Goal: Understand process/instructions: Learn about a topic

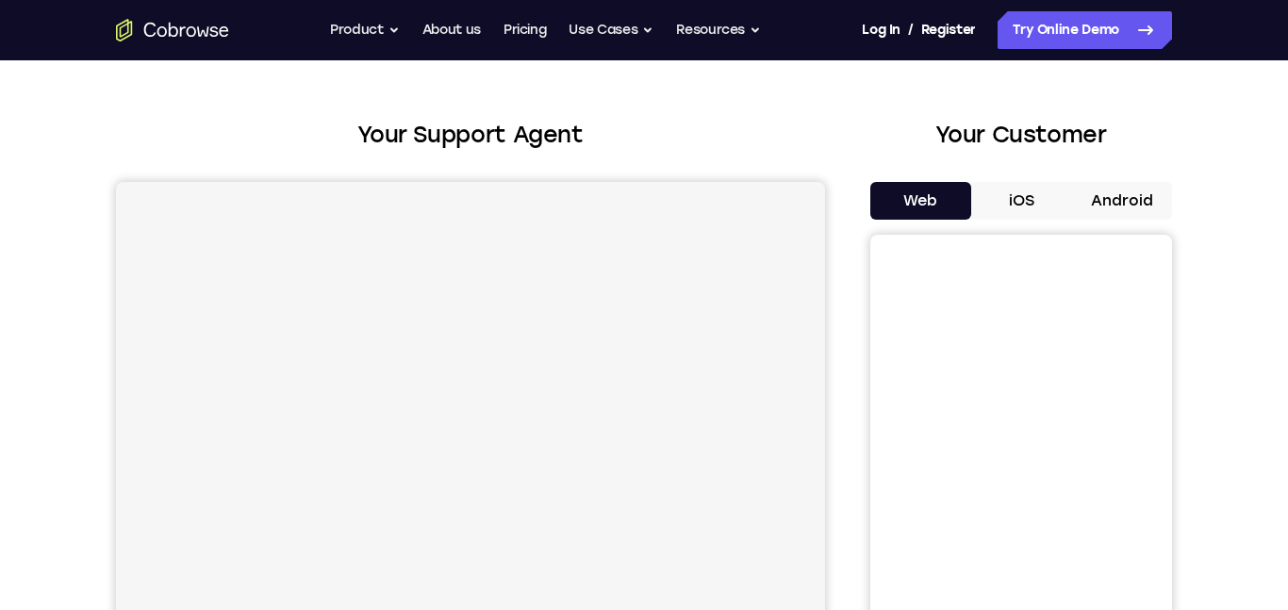
scroll to position [63, 0]
click at [1149, 201] on button "Android" at bounding box center [1121, 201] width 101 height 38
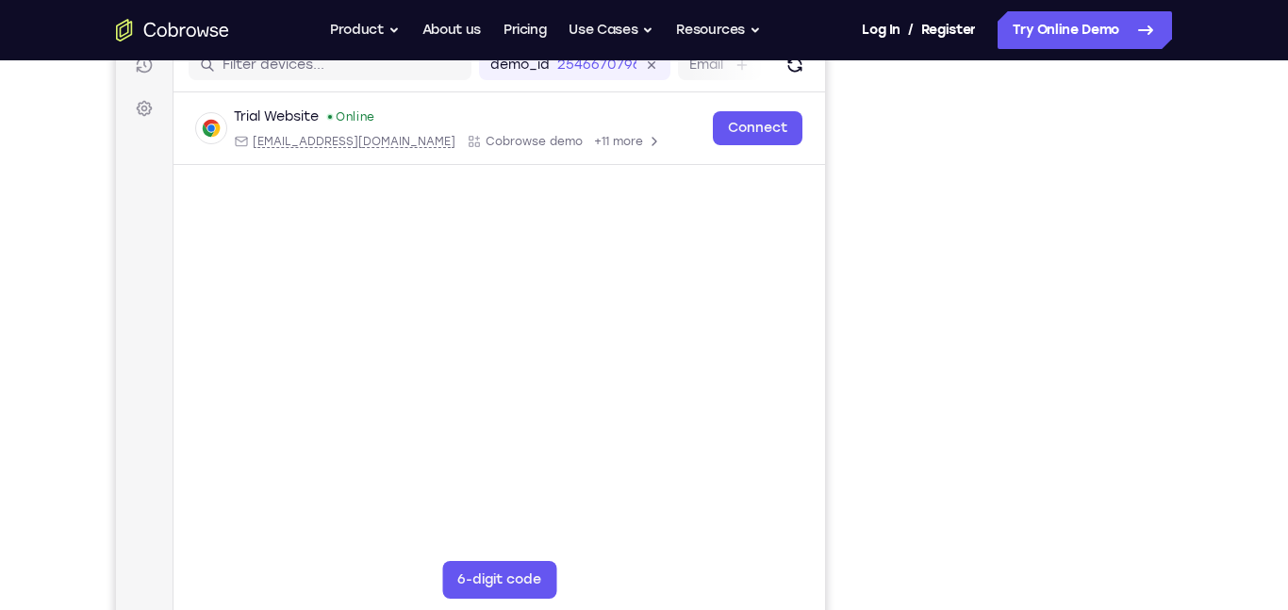
scroll to position [0, 0]
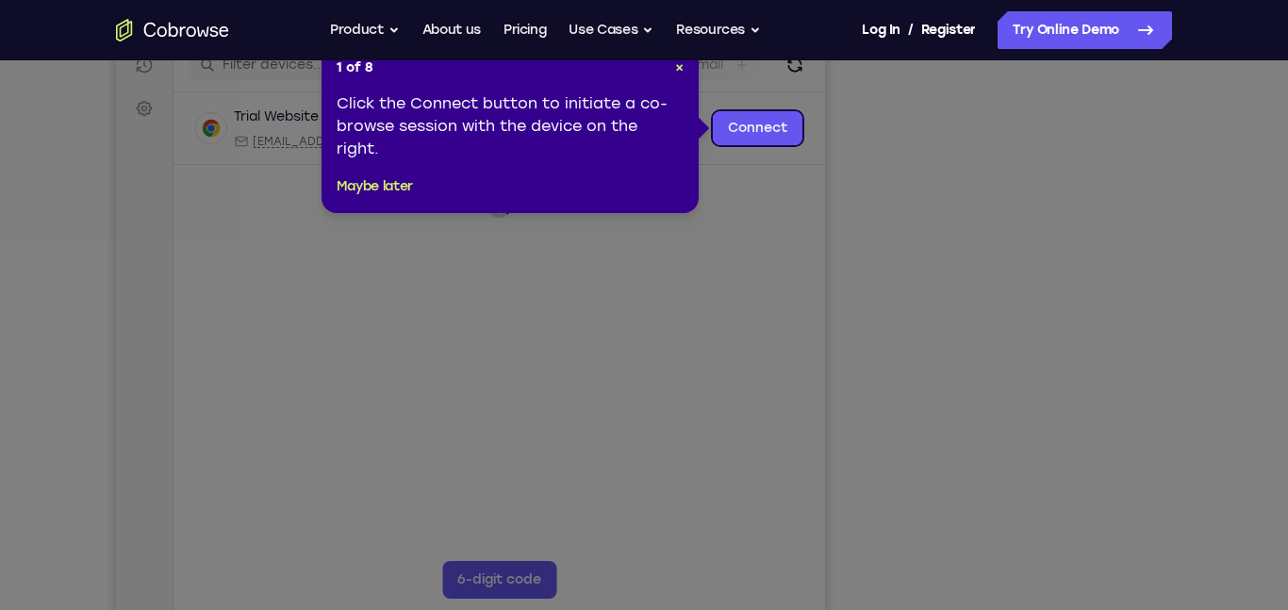
click at [399, 202] on div "1 of 8 × Click the Connect button to initiate a co-browse session with the devi…" at bounding box center [510, 128] width 377 height 170
click at [396, 191] on button "Maybe later" at bounding box center [375, 186] width 76 height 23
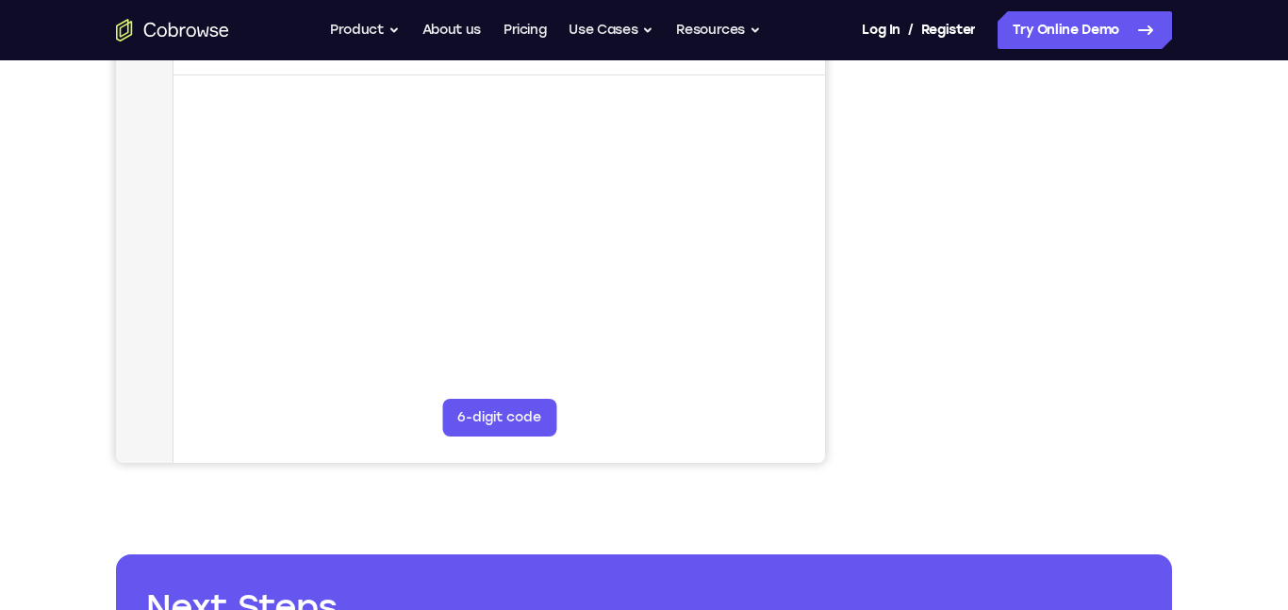
scroll to position [384, 0]
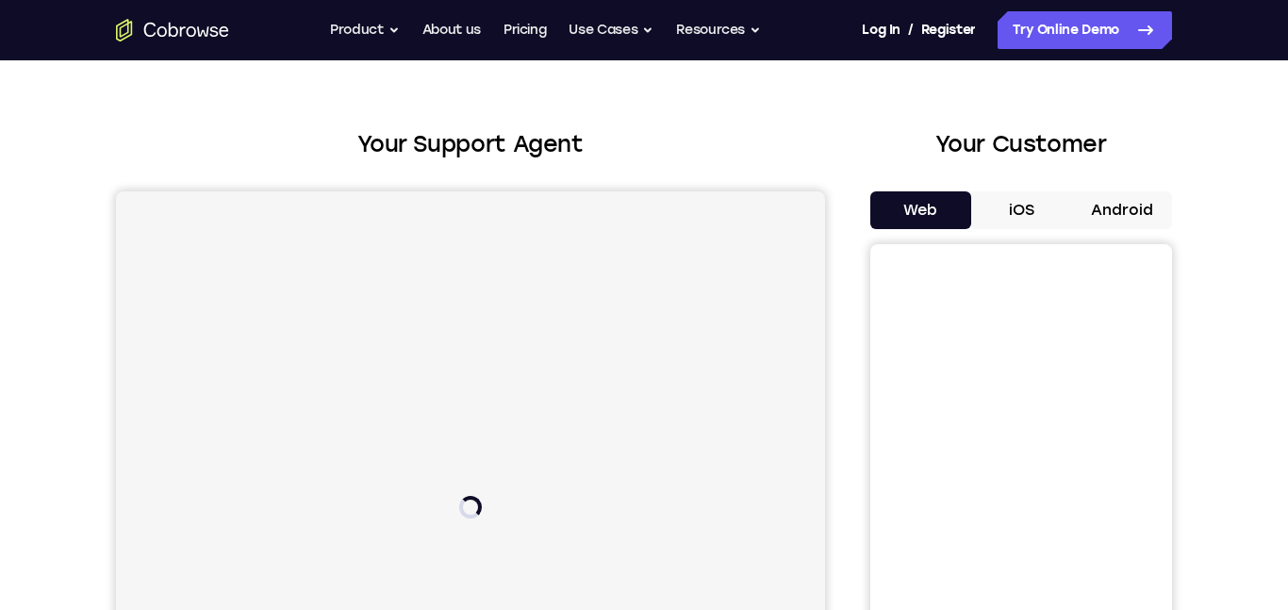
click at [1135, 212] on button "Android" at bounding box center [1121, 210] width 101 height 38
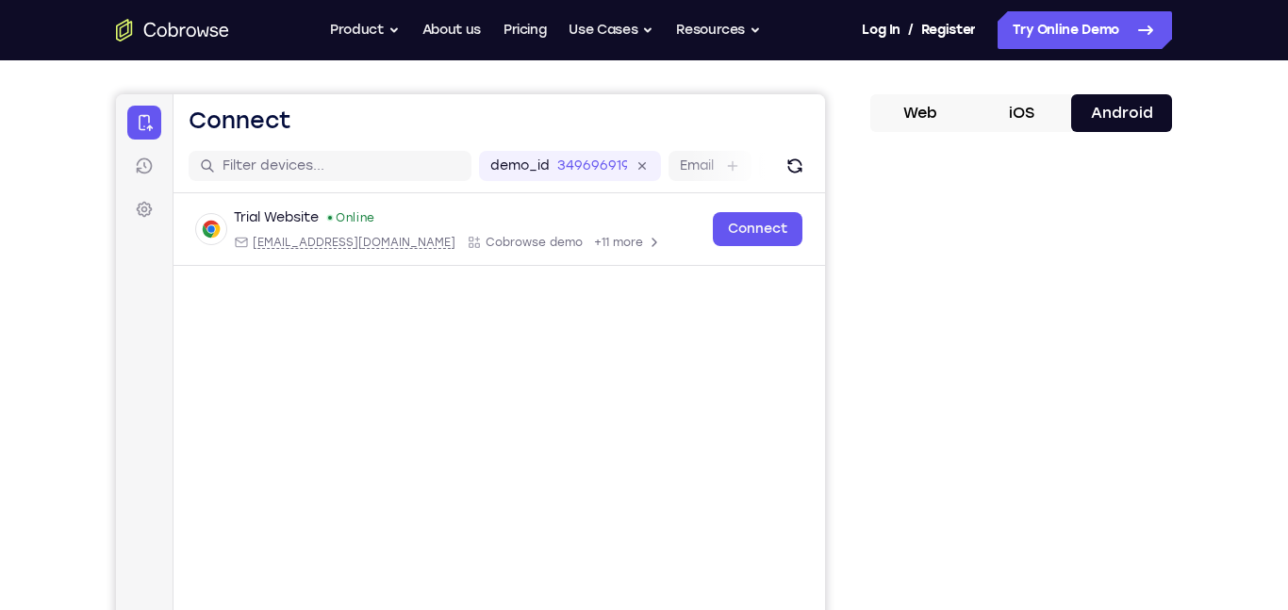
scroll to position [152, 0]
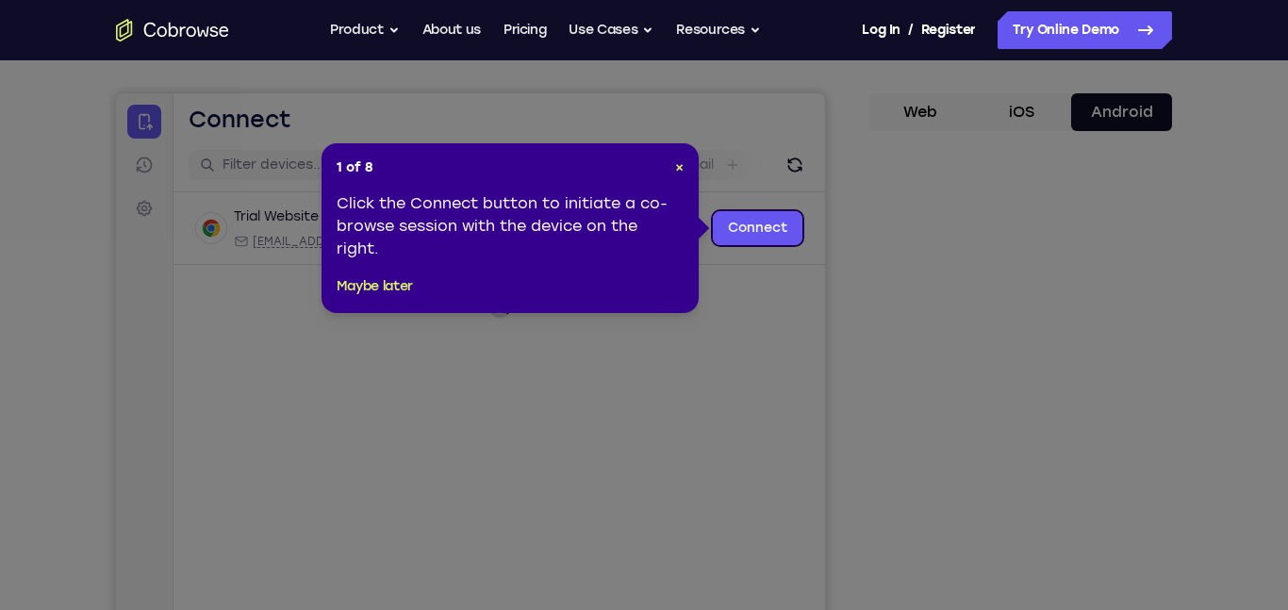
click at [1066, 438] on icon at bounding box center [644, 305] width 1288 height 610
click at [679, 167] on span "×" at bounding box center [679, 167] width 8 height 16
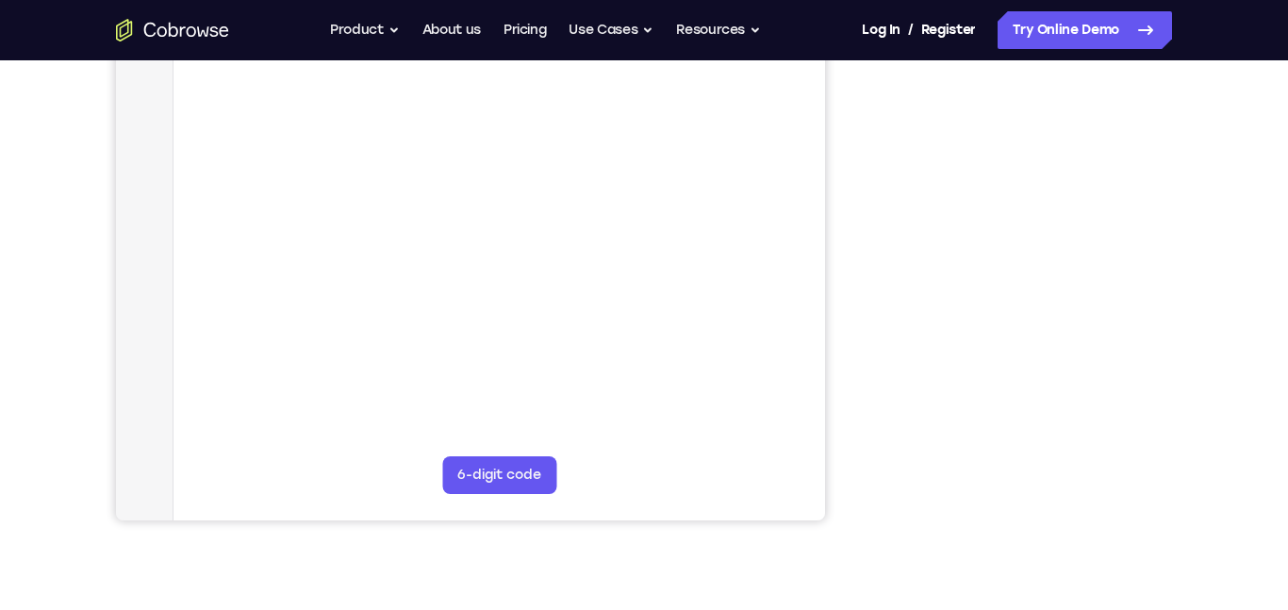
scroll to position [360, 0]
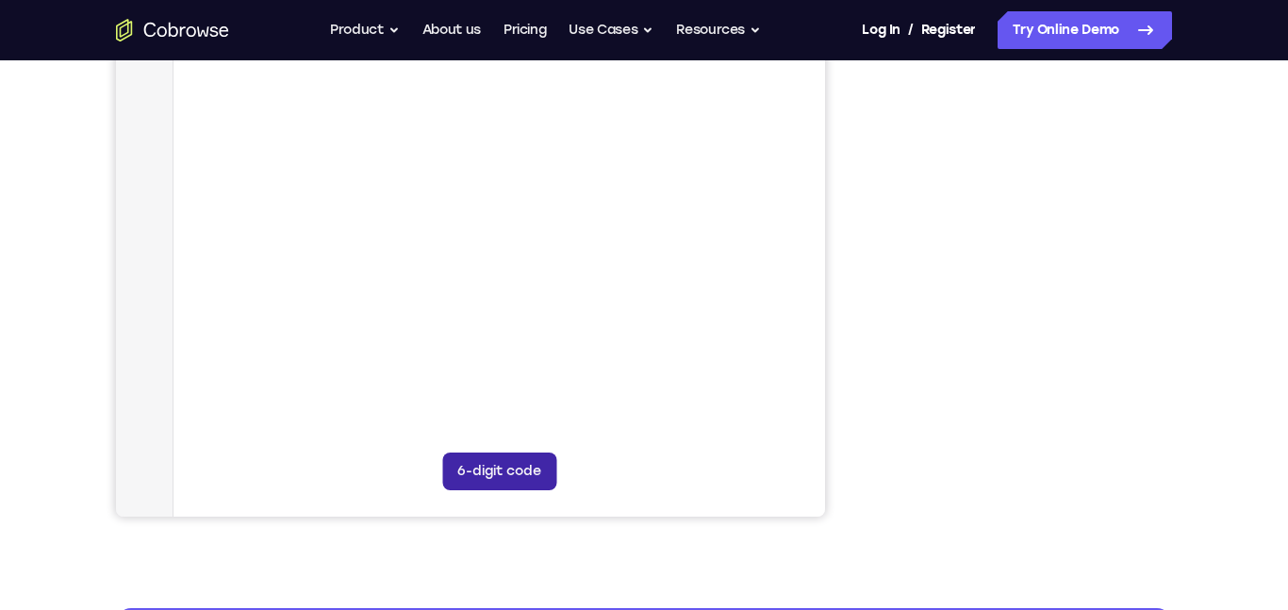
click at [527, 474] on button "6-digit code" at bounding box center [499, 472] width 114 height 38
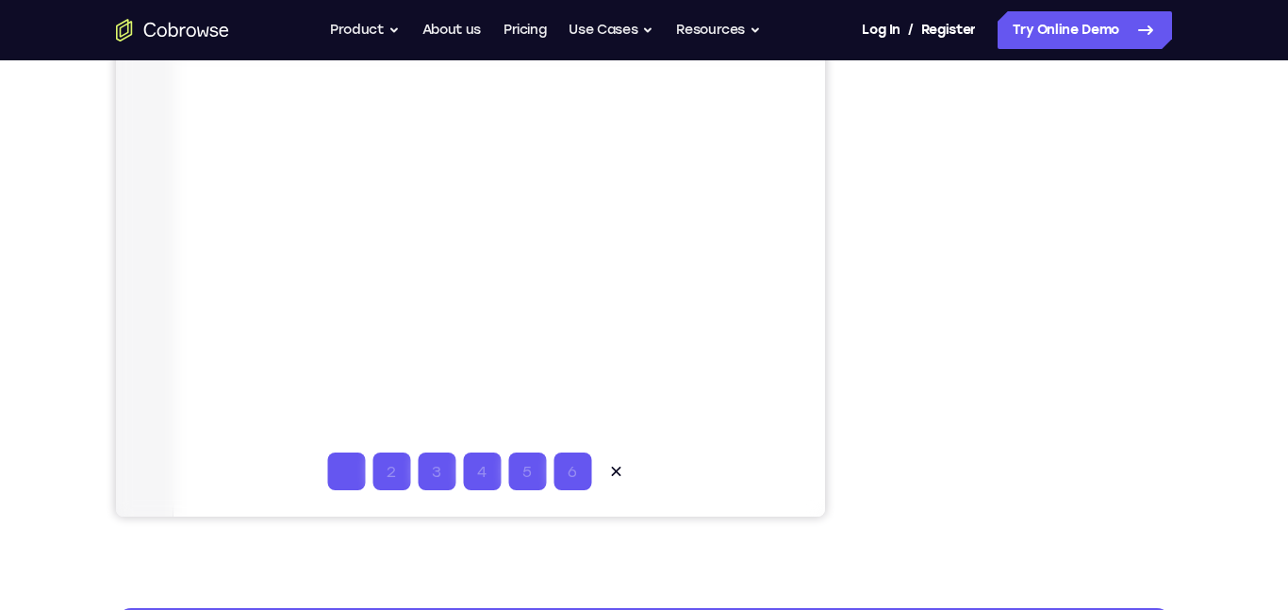
click at [359, 466] on input "Code entry digit 1" at bounding box center [346, 472] width 38 height 38
click at [347, 475] on input "Code entry digit 1" at bounding box center [346, 472] width 38 height 38
click at [348, 476] on input "Code entry digit 1" at bounding box center [346, 472] width 38 height 38
click at [584, 473] on input "Code entry digit 6" at bounding box center [573, 472] width 38 height 38
click at [615, 472] on icon at bounding box center [615, 471] width 9 height 9
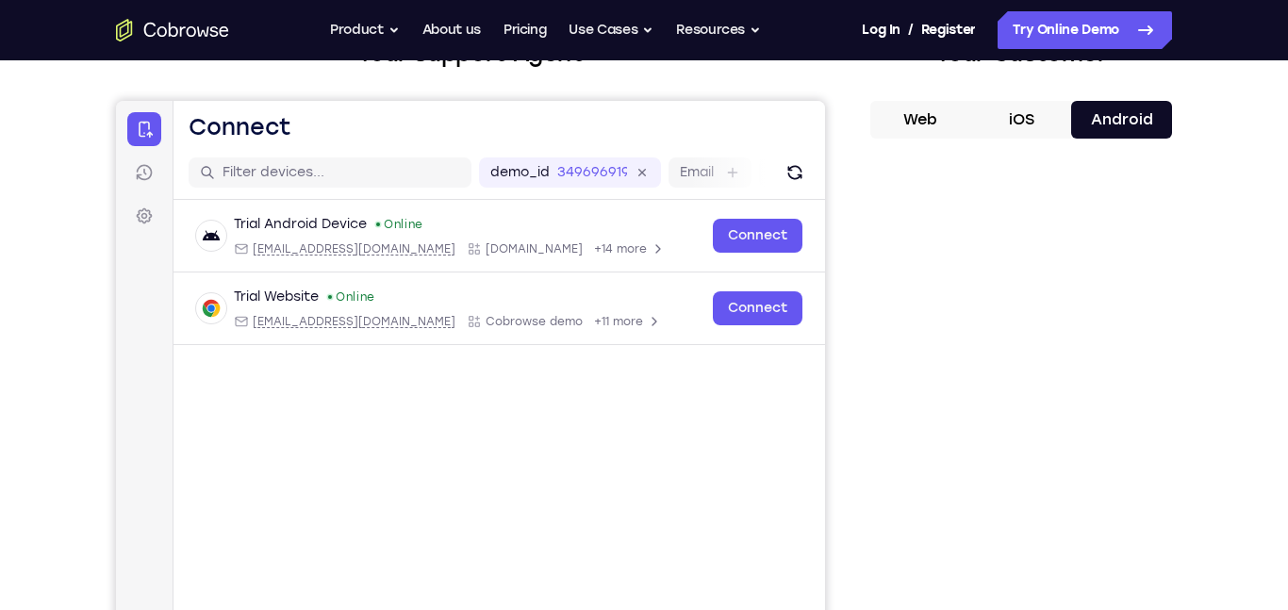
scroll to position [142, 0]
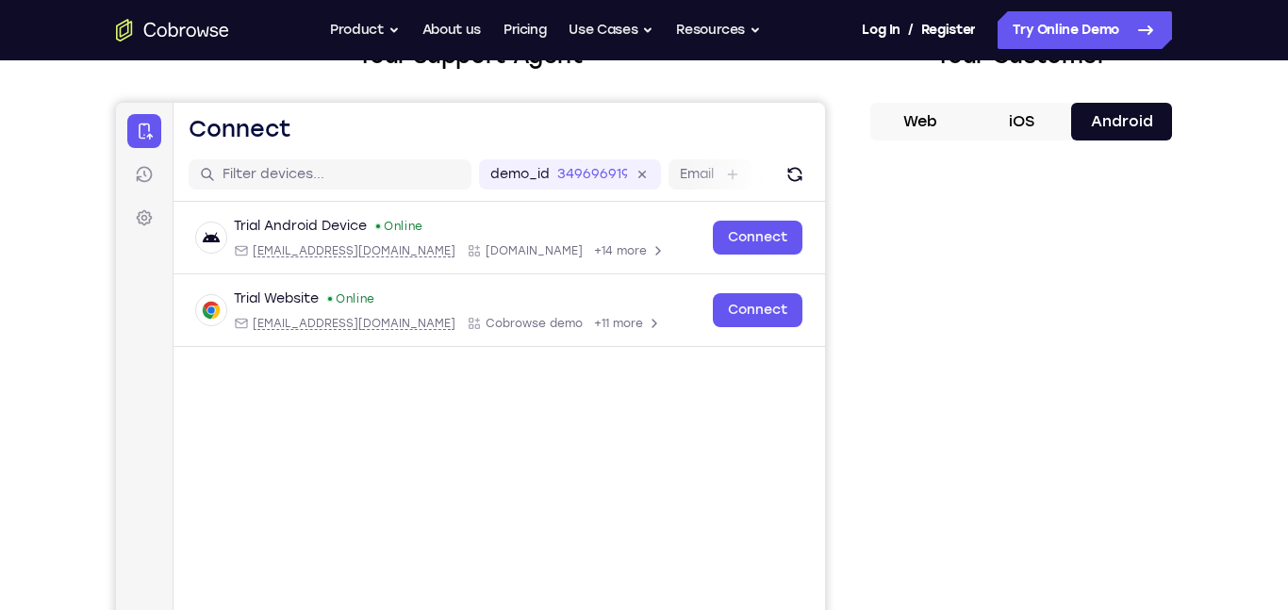
click at [1033, 136] on button "iOS" at bounding box center [1022, 122] width 101 height 38
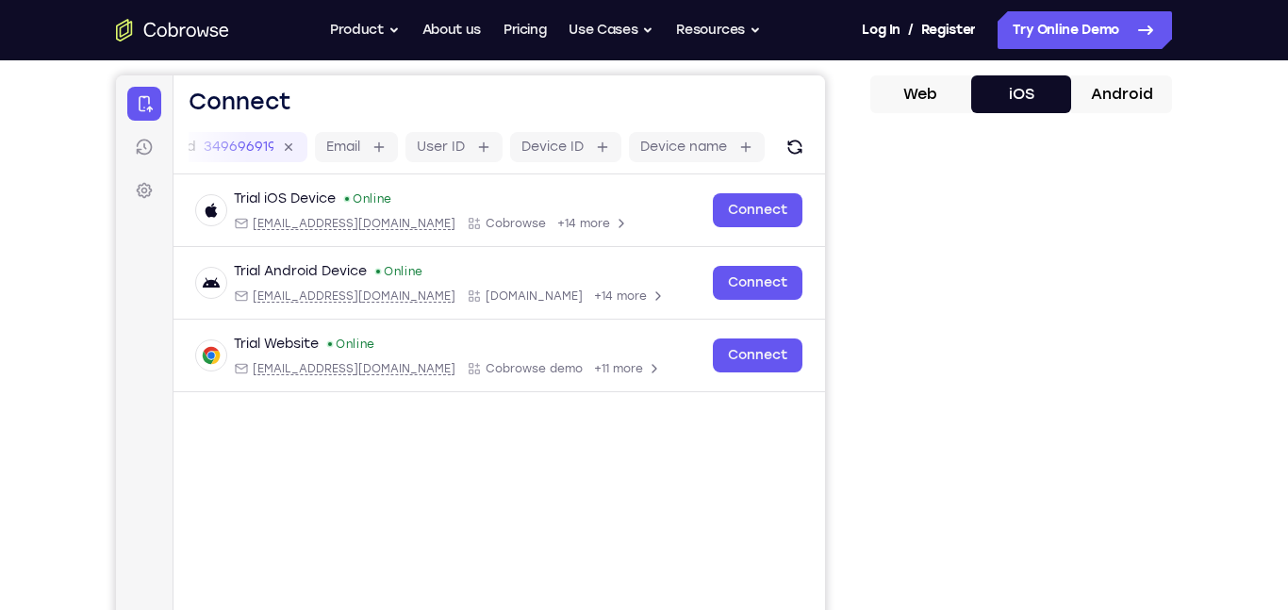
scroll to position [0, 357]
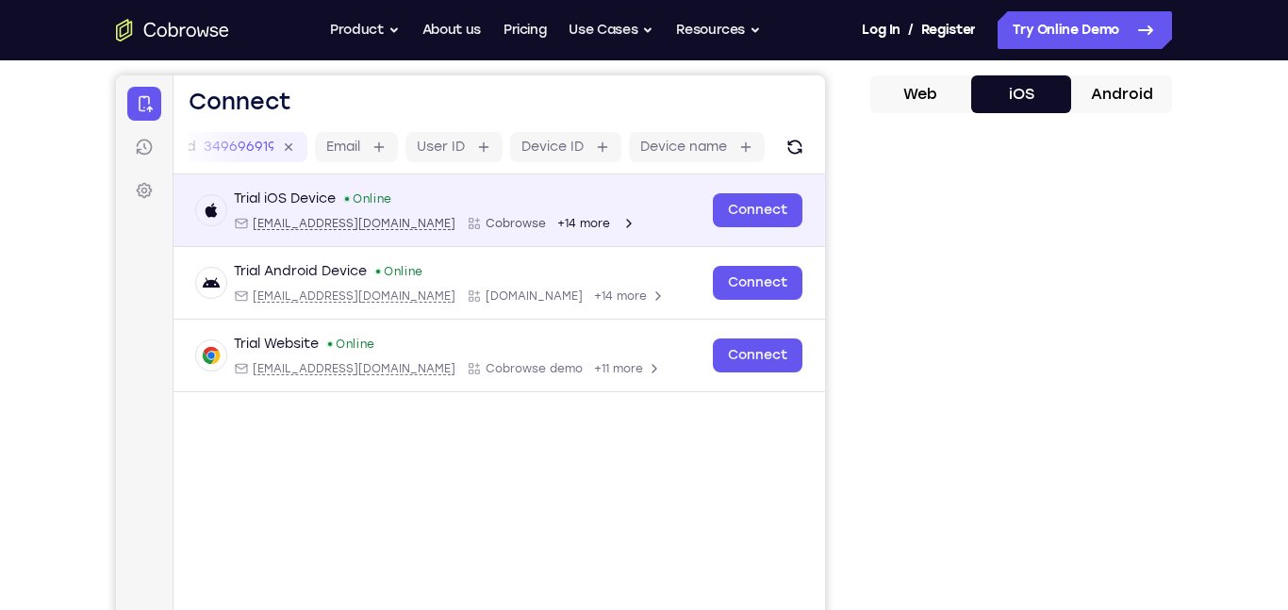
click at [557, 225] on span "+14 more" at bounding box center [583, 223] width 53 height 15
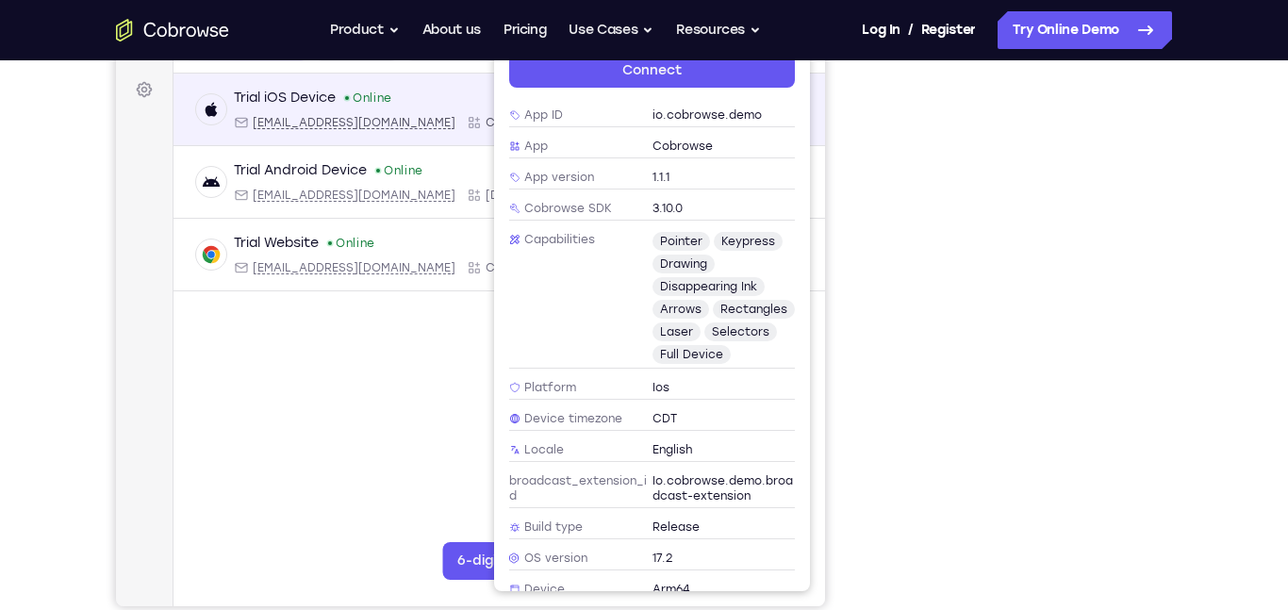
scroll to position [278, 0]
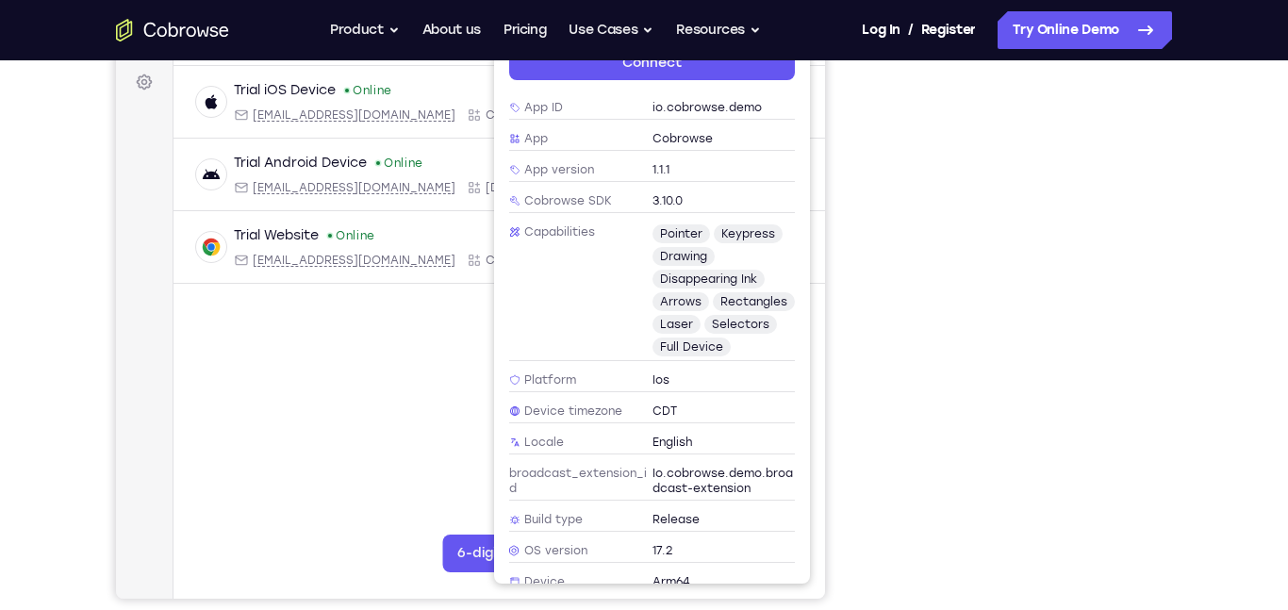
click at [700, 338] on span "full device" at bounding box center [692, 347] width 78 height 19
click at [701, 338] on span "full device" at bounding box center [692, 347] width 78 height 19
click at [698, 338] on span "full device" at bounding box center [692, 347] width 78 height 19
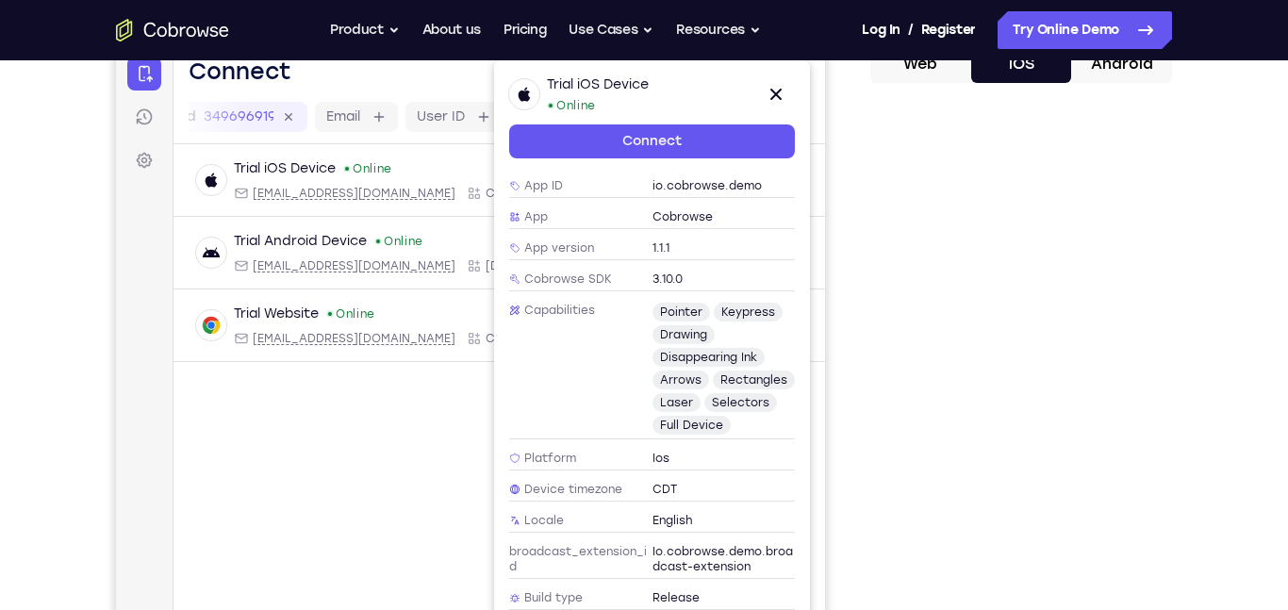
scroll to position [199, 0]
click at [698, 417] on span "full device" at bounding box center [692, 426] width 78 height 19
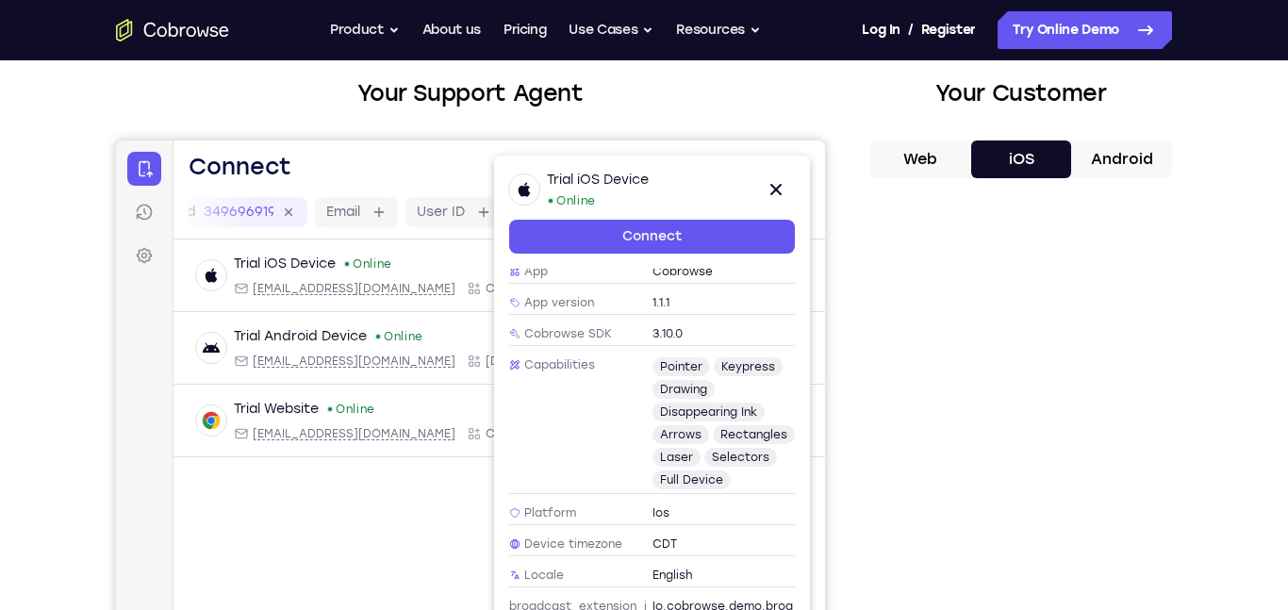
scroll to position [106, 0]
click at [1150, 159] on button "Android" at bounding box center [1121, 159] width 101 height 38
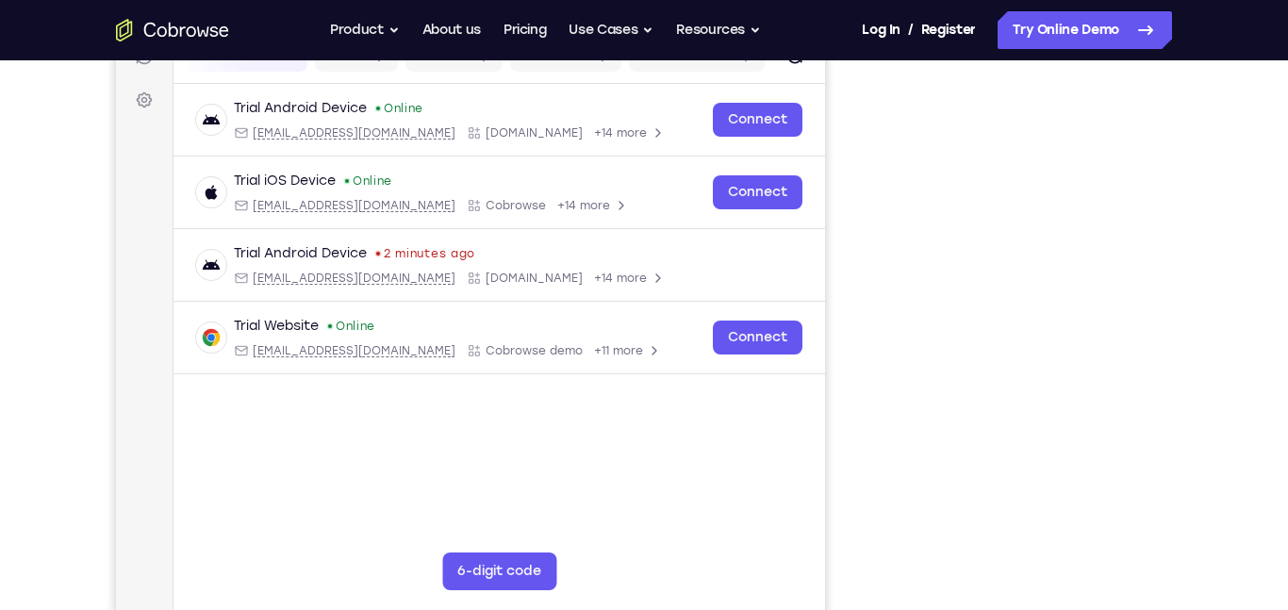
scroll to position [258, 0]
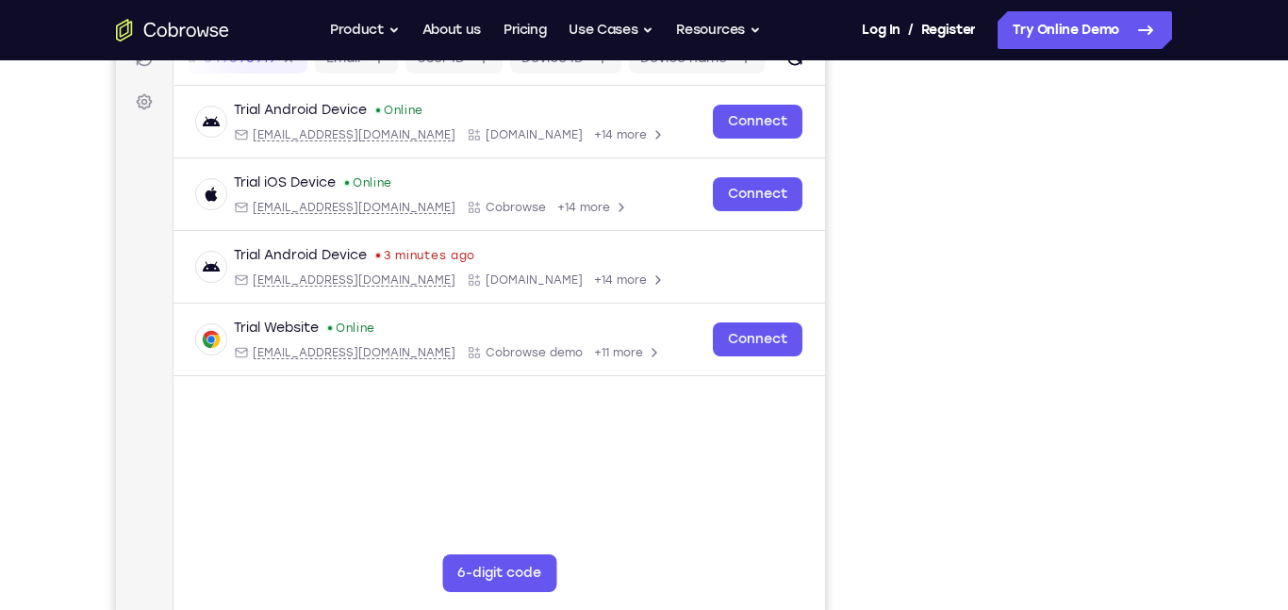
click at [1213, 441] on div "Your Support Agent Your Customer Web iOS Android Next Steps We’d be happy to gi…" at bounding box center [644, 424] width 1207 height 1244
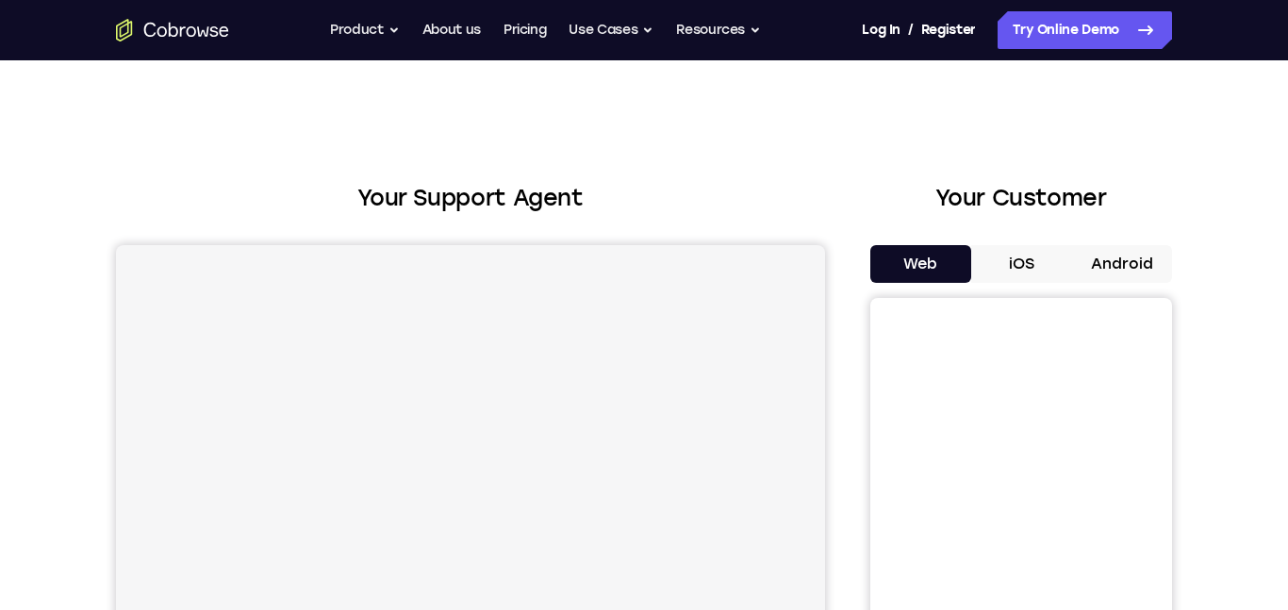
scroll to position [258, 0]
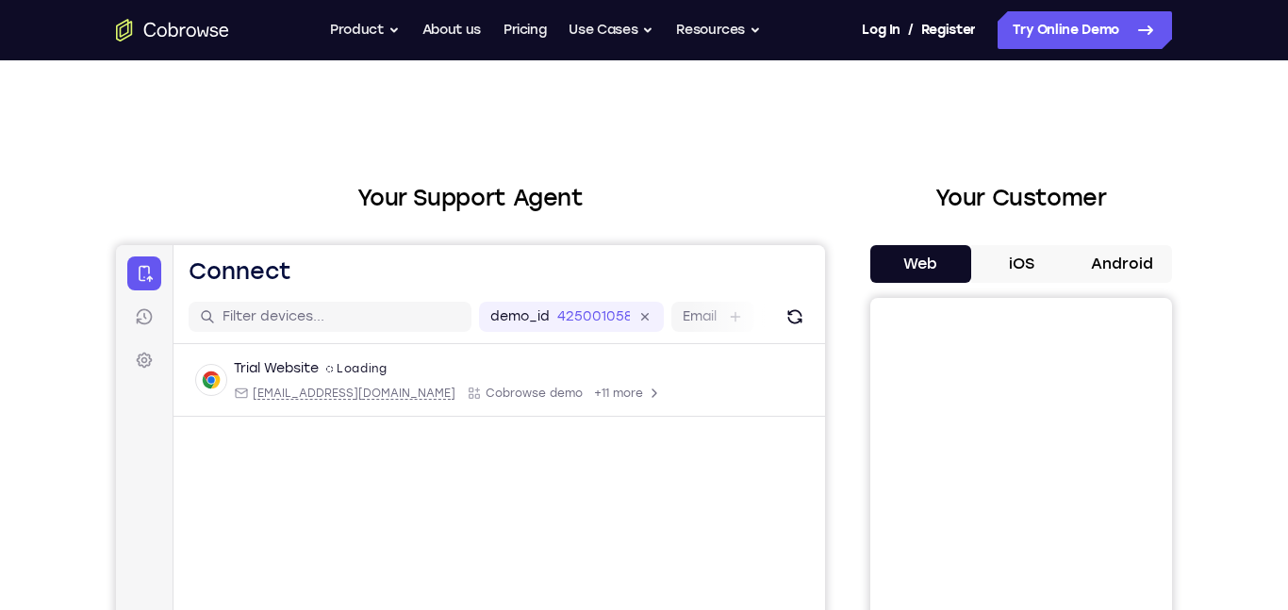
click at [1132, 270] on button "Android" at bounding box center [1121, 264] width 101 height 38
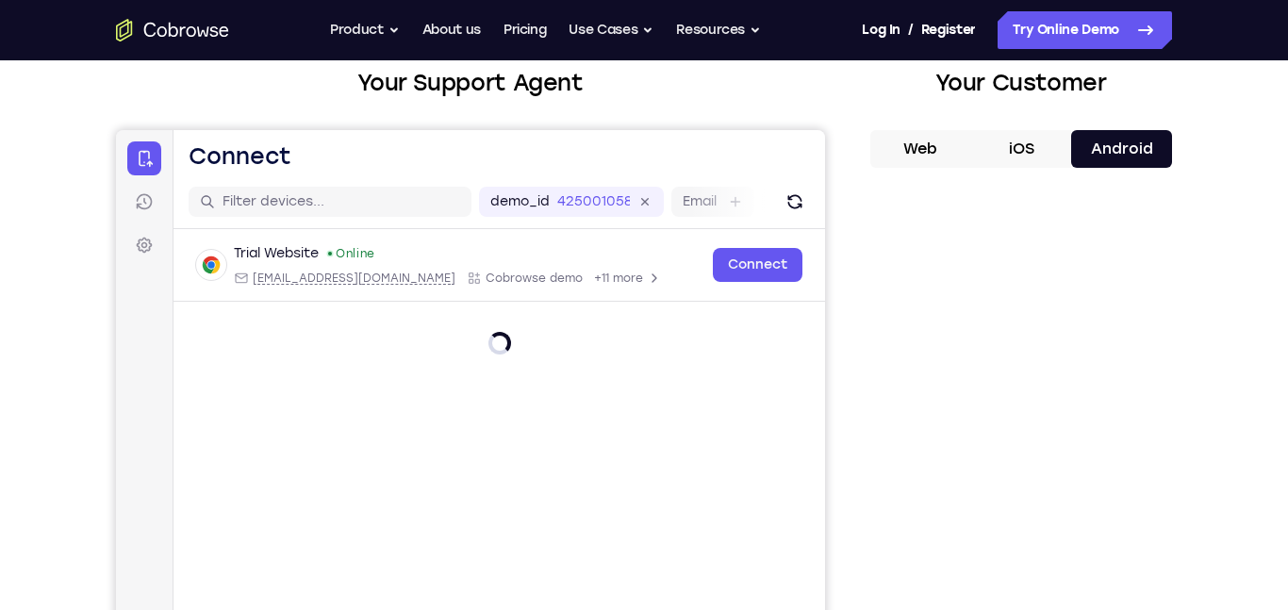
scroll to position [116, 0]
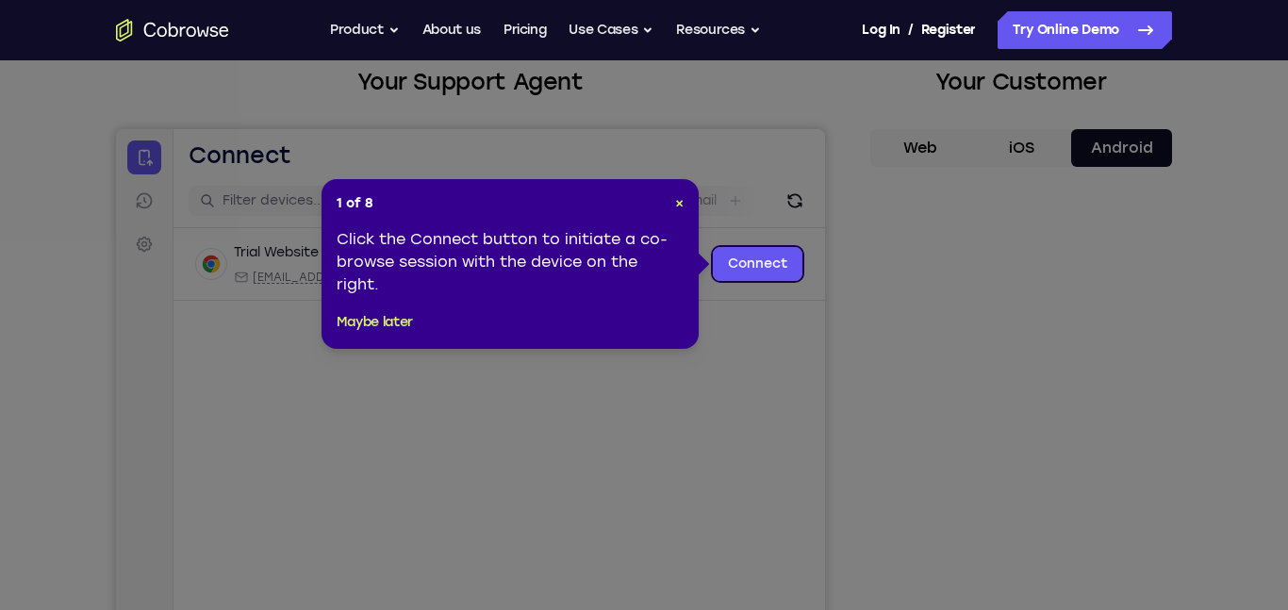
click at [1067, 477] on icon at bounding box center [644, 305] width 1288 height 610
click at [680, 203] on span "×" at bounding box center [679, 203] width 8 height 16
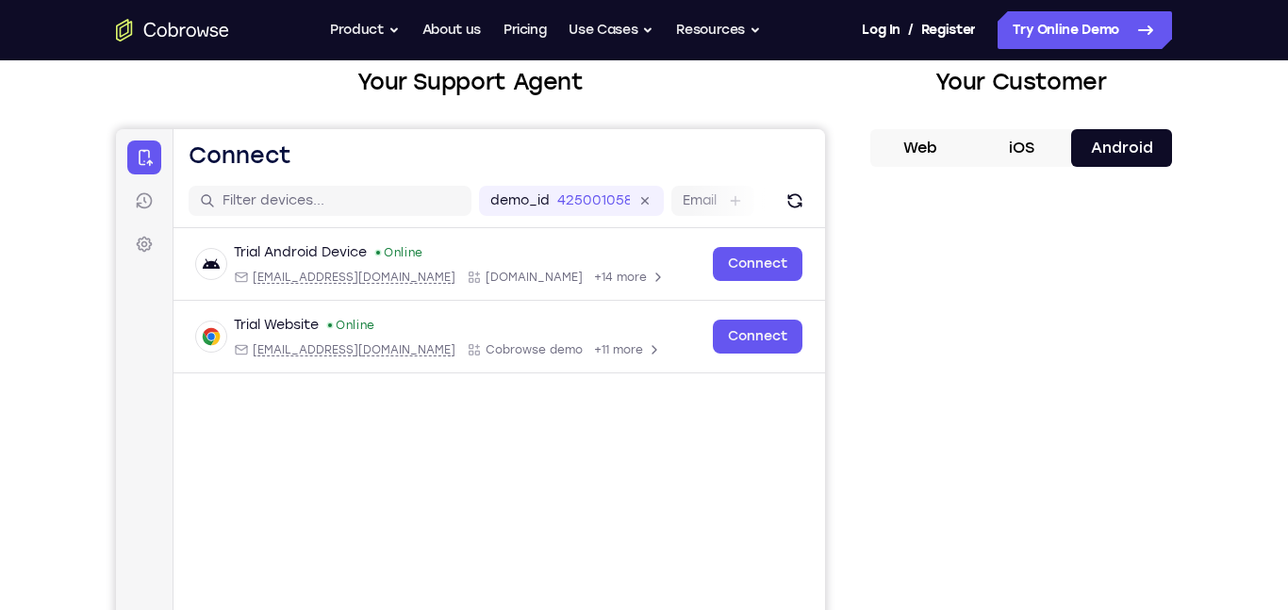
click at [1029, 141] on button "iOS" at bounding box center [1022, 148] width 101 height 38
click at [1136, 149] on button "Android" at bounding box center [1121, 148] width 101 height 38
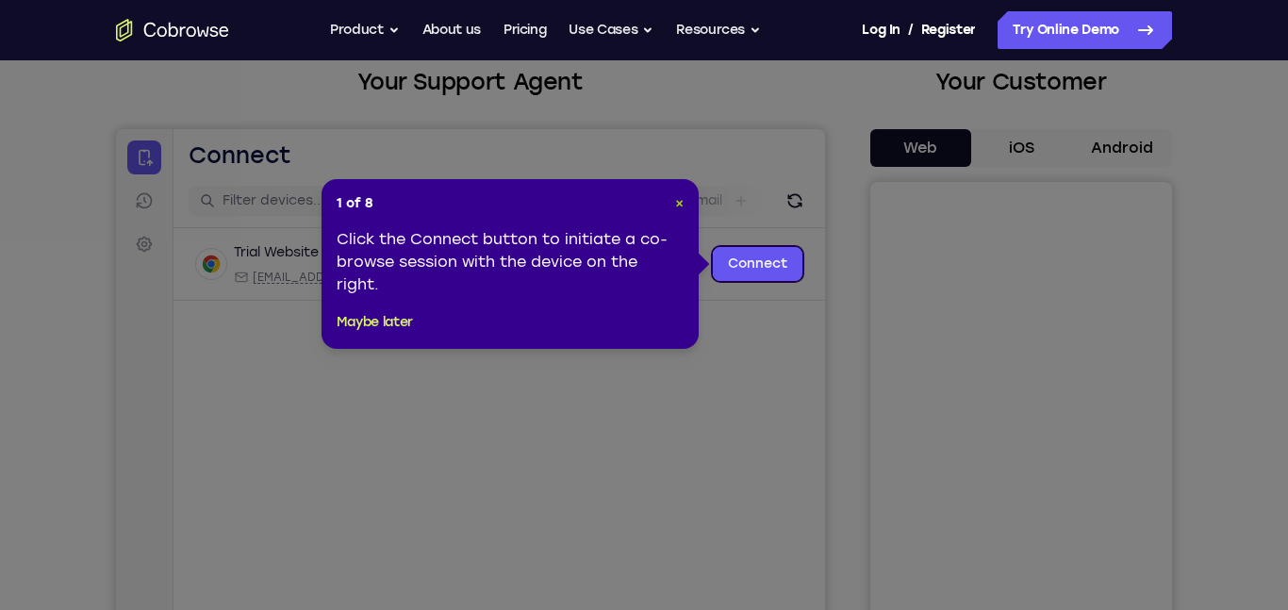
click at [679, 203] on span "×" at bounding box center [679, 203] width 8 height 16
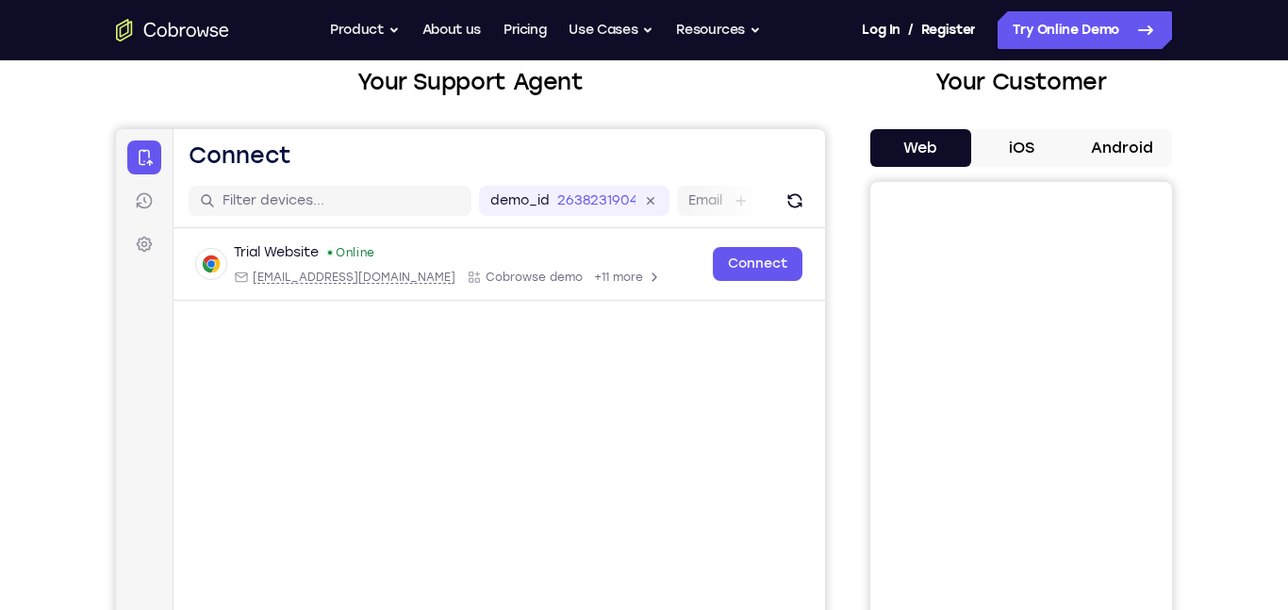
click at [1130, 151] on button "Android" at bounding box center [1121, 148] width 101 height 38
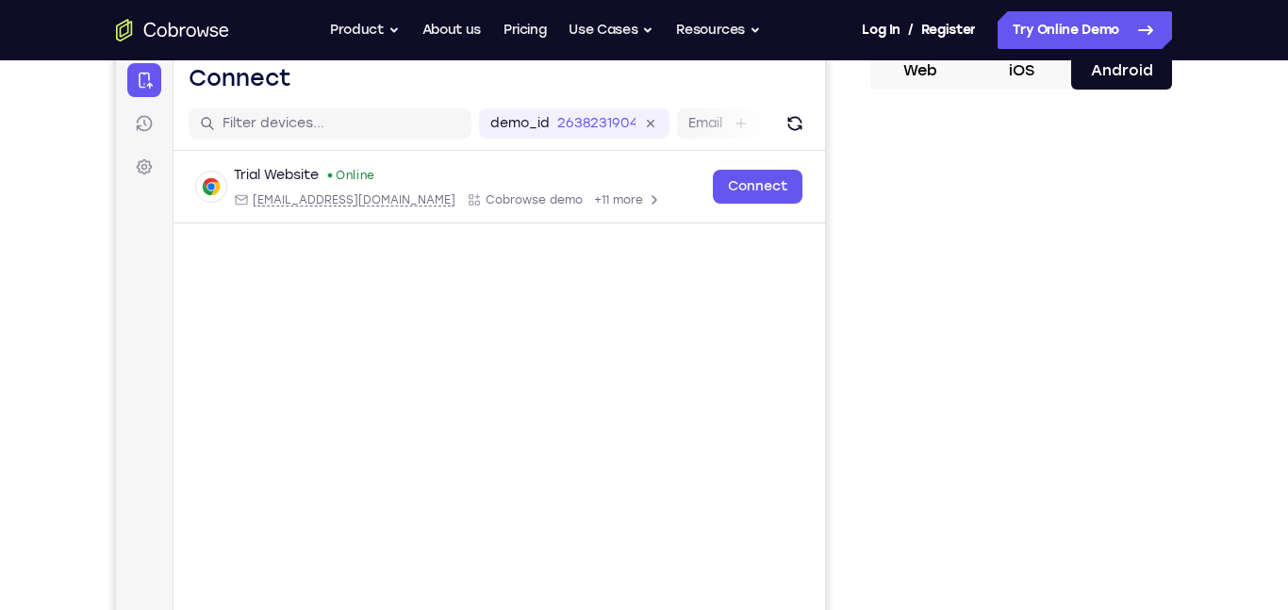
scroll to position [257, 0]
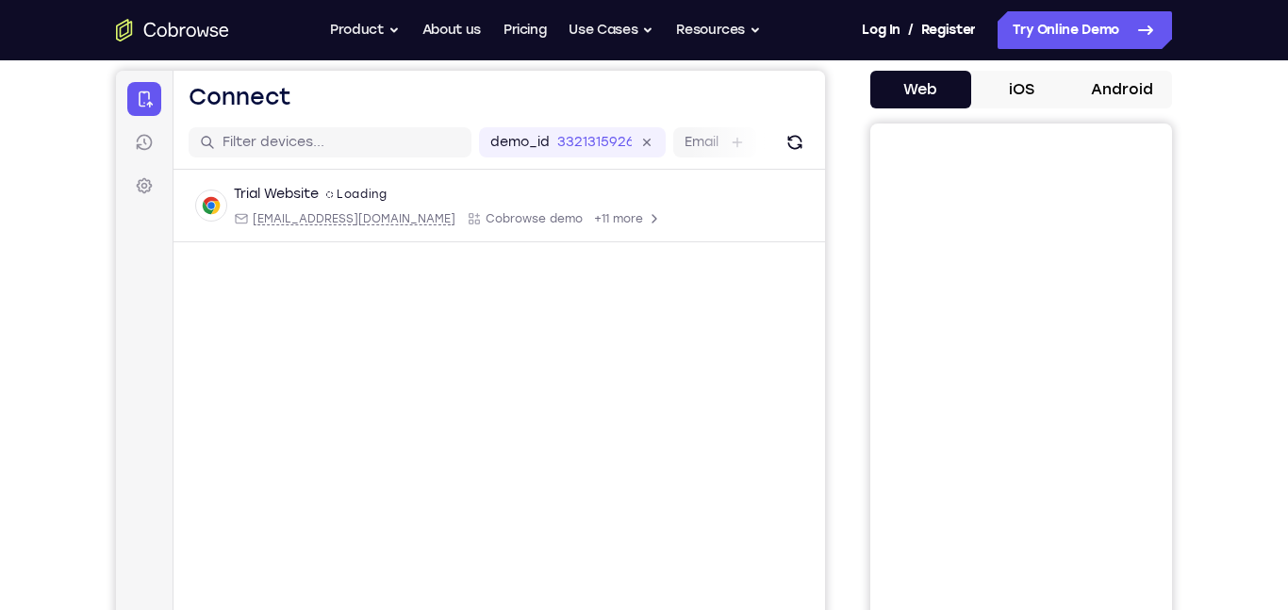
scroll to position [97, 0]
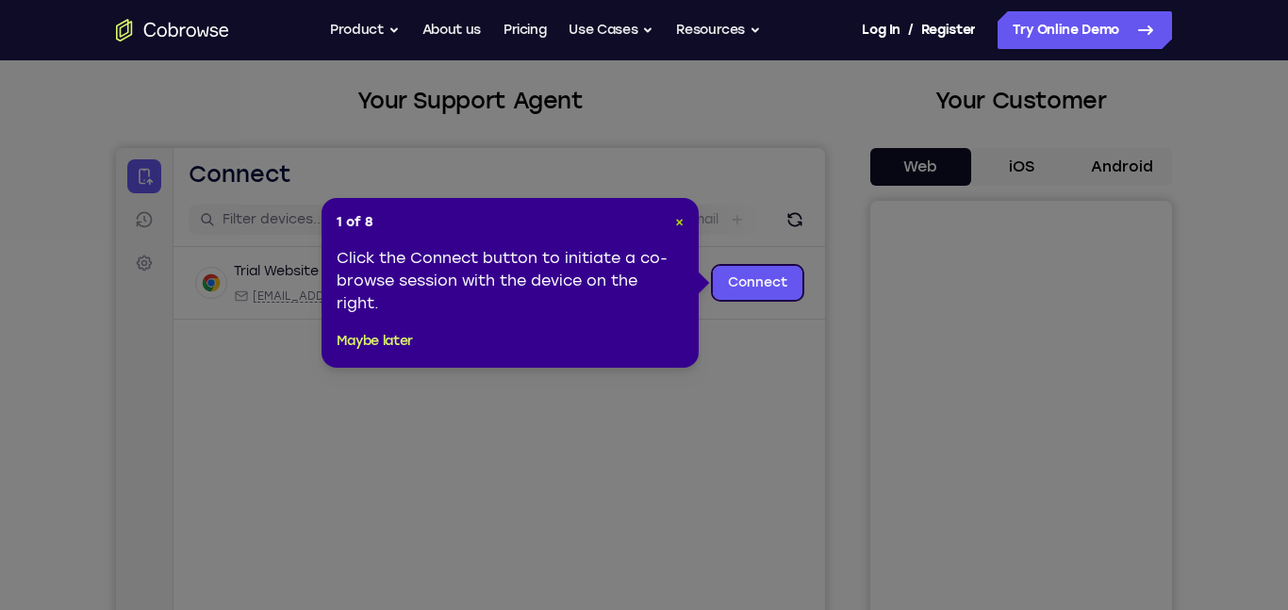
click at [679, 227] on span "×" at bounding box center [679, 222] width 8 height 16
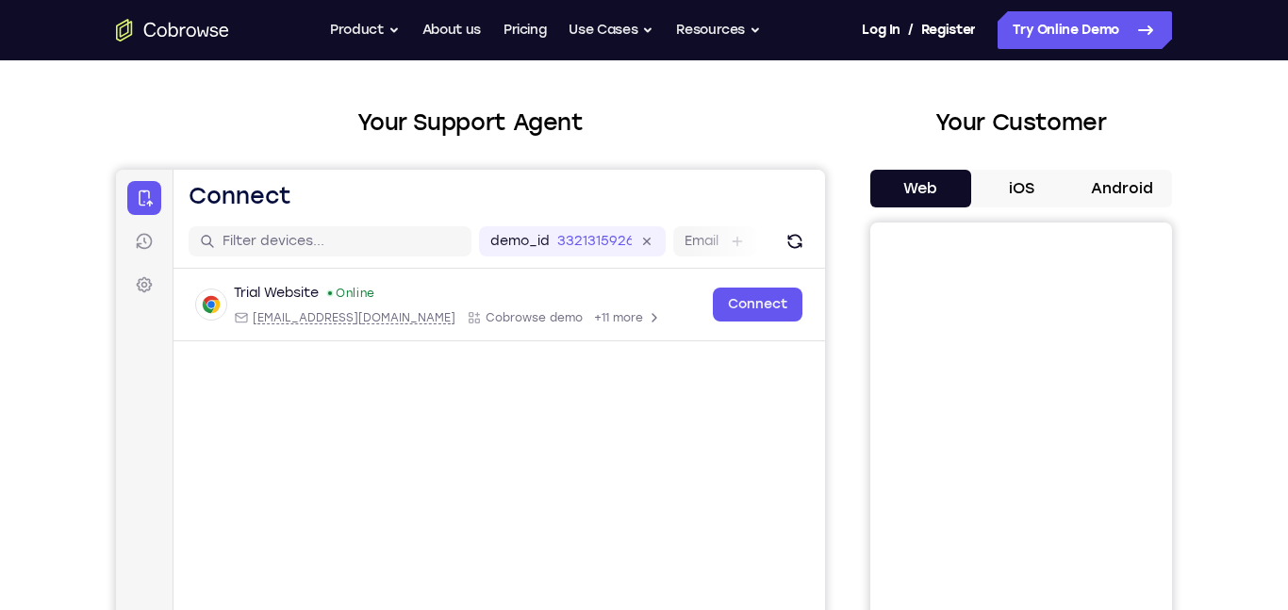
scroll to position [75, 0]
click at [1125, 191] on button "Android" at bounding box center [1121, 190] width 101 height 38
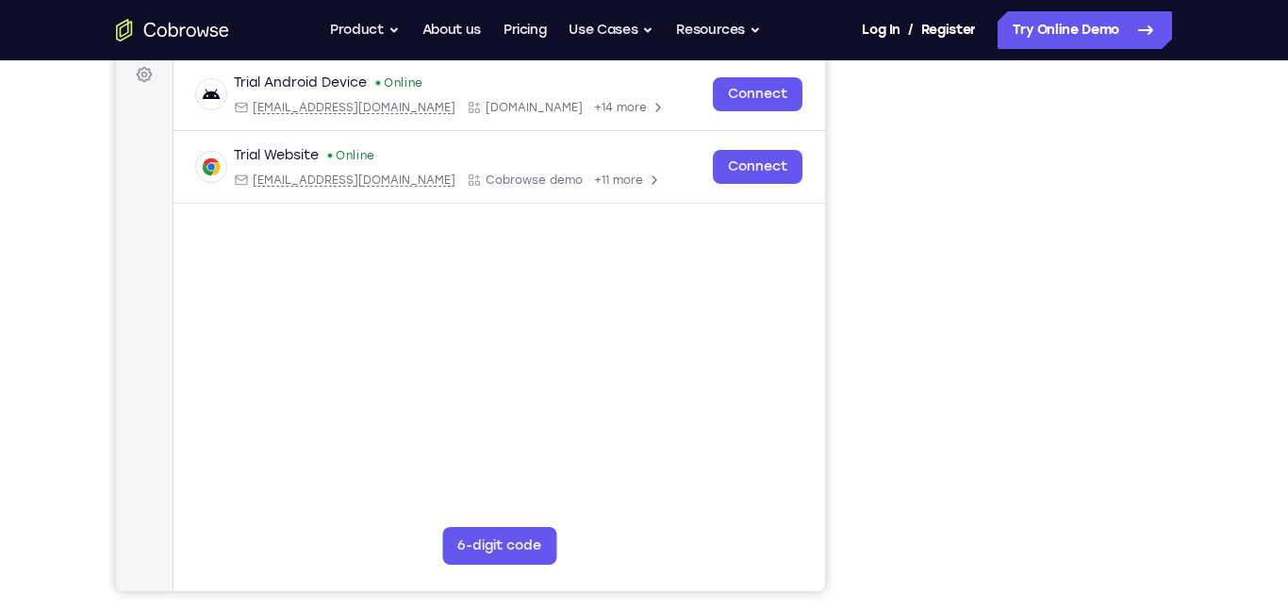
scroll to position [275, 0]
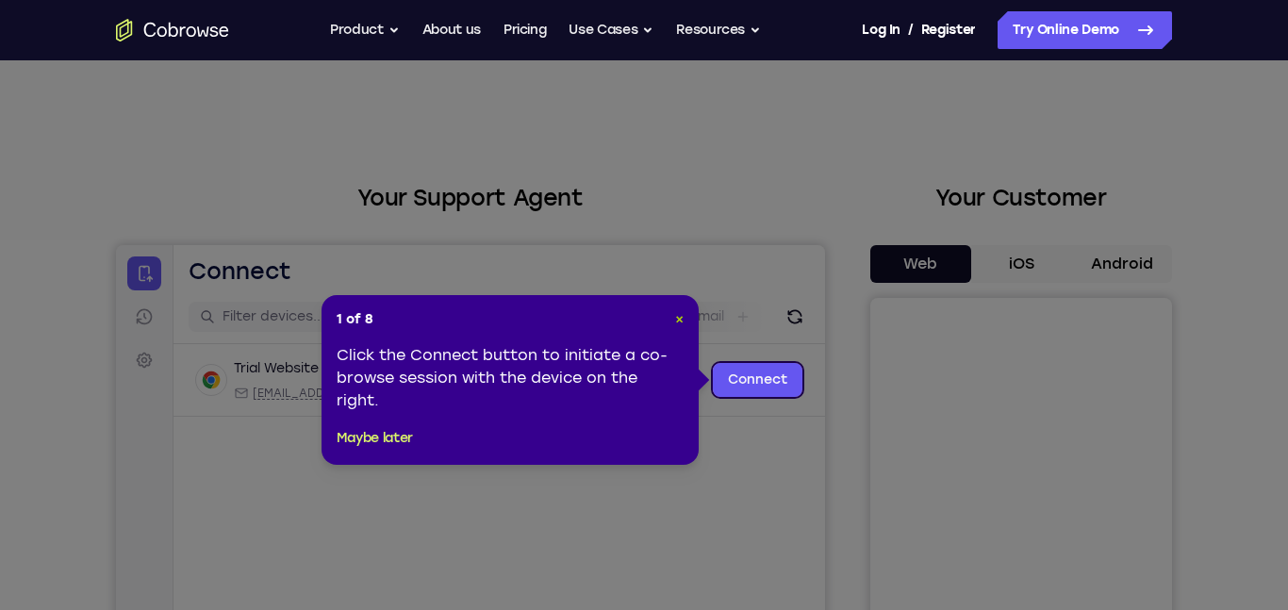
click at [675, 326] on span "×" at bounding box center [679, 319] width 8 height 16
